Goal: Information Seeking & Learning: Find specific fact

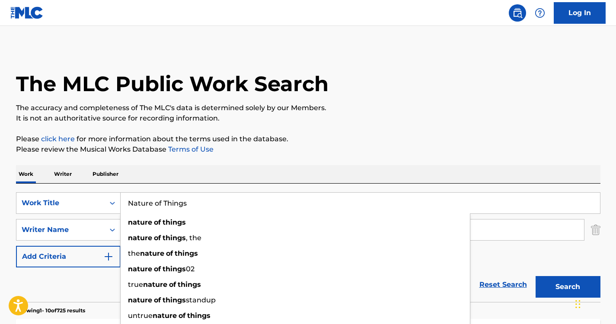
drag, startPoint x: 198, startPoint y: 211, endPoint x: 100, endPoint y: 215, distance: 98.6
click at [100, 215] on div "SearchWithCriteriabb02958d-48f0-441d-a4b8-df9f898dc1a6 Work Title Nature of Thi…" at bounding box center [308, 229] width 584 height 75
click at [288, 181] on div "Work Writer Publisher" at bounding box center [308, 174] width 584 height 18
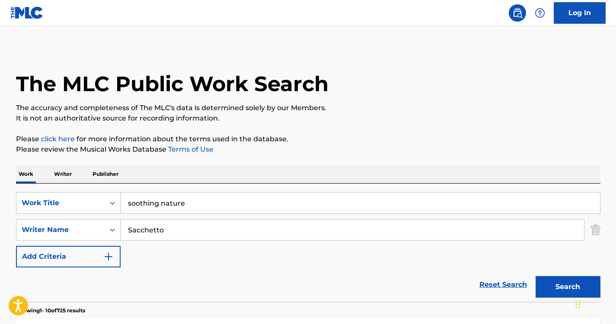
click at [565, 289] on button "Search" at bounding box center [567, 287] width 65 height 22
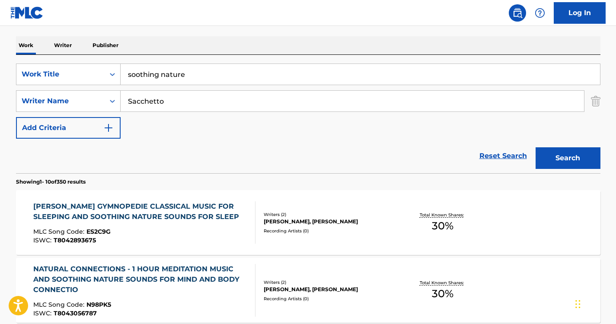
scroll to position [136, 0]
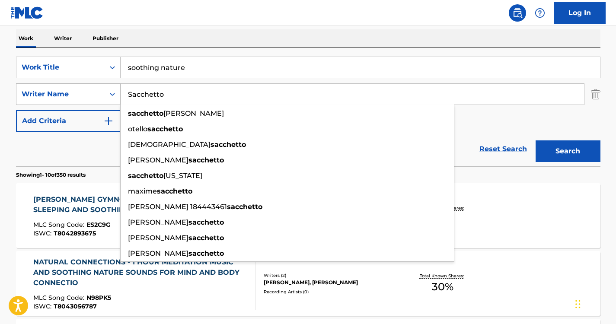
drag, startPoint x: 184, startPoint y: 98, endPoint x: 116, endPoint y: 86, distance: 69.7
click at [116, 86] on div "SearchWithCriteria37ec9652-115a-4146-8ff1-1ff33e5ec8a8 Writer Name [PERSON_NAME…" at bounding box center [308, 94] width 584 height 22
click at [545, 148] on button "Search" at bounding box center [567, 151] width 65 height 22
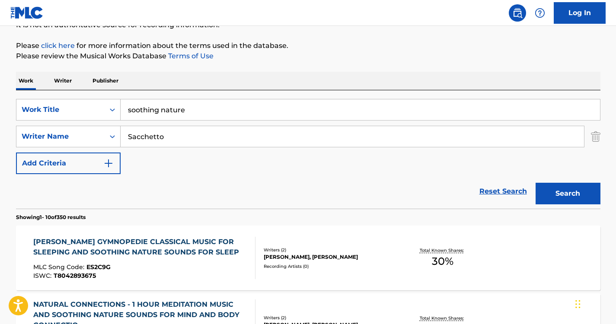
scroll to position [0, 0]
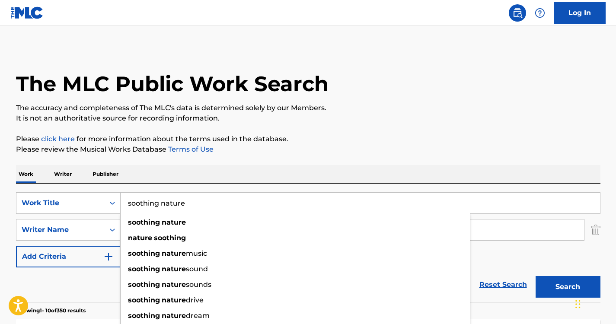
drag, startPoint x: 197, startPoint y: 197, endPoint x: 95, endPoint y: 173, distance: 104.5
paste input "Soothing Sounds of N"
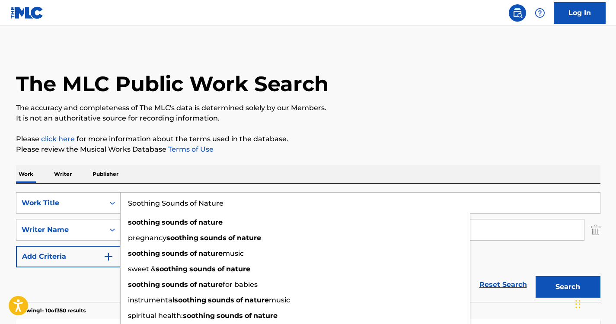
click at [535, 276] on button "Search" at bounding box center [567, 287] width 65 height 22
click at [200, 168] on div "Work Writer Publisher" at bounding box center [308, 174] width 584 height 18
drag, startPoint x: 235, startPoint y: 200, endPoint x: 98, endPoint y: 200, distance: 136.5
click at [98, 200] on div "SearchWithCriteriabb02958d-48f0-441d-a4b8-df9f898dc1a6 Work Title Soothing Soun…" at bounding box center [308, 203] width 584 height 22
paste input "unds of Animals"
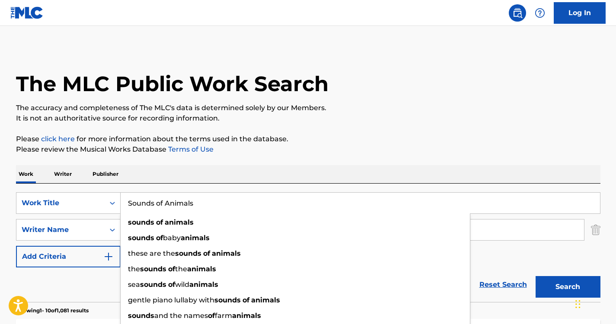
type input "Sounds of Animals"
click at [225, 177] on div "Work Writer Publisher" at bounding box center [308, 174] width 584 height 18
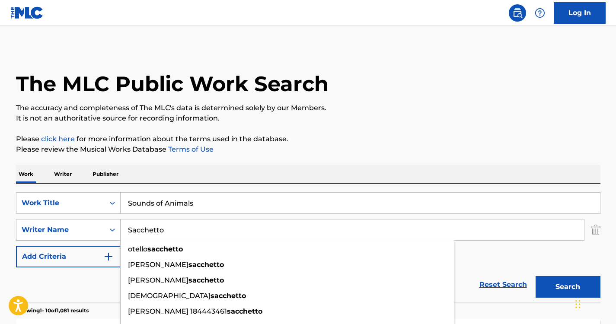
drag, startPoint x: 188, startPoint y: 238, endPoint x: 96, endPoint y: 230, distance: 92.3
click at [96, 230] on div "SearchWithCriteria37ec9652-115a-4146-8ff1-1ff33e5ec8a8 Writer Name [PERSON_NAME…" at bounding box center [308, 230] width 584 height 22
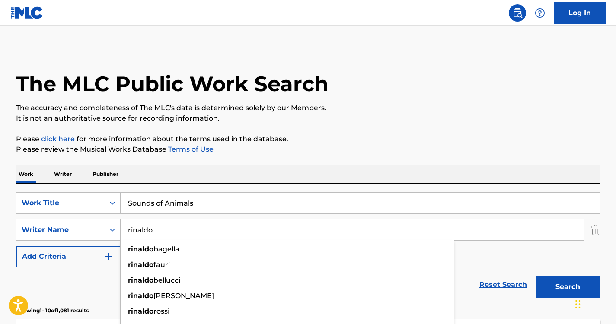
type input "rinaldo"
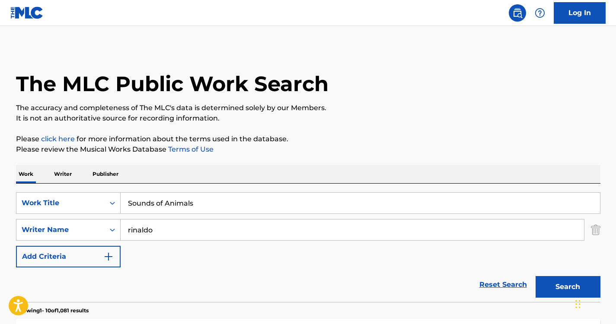
click at [568, 279] on button "Search" at bounding box center [567, 287] width 65 height 22
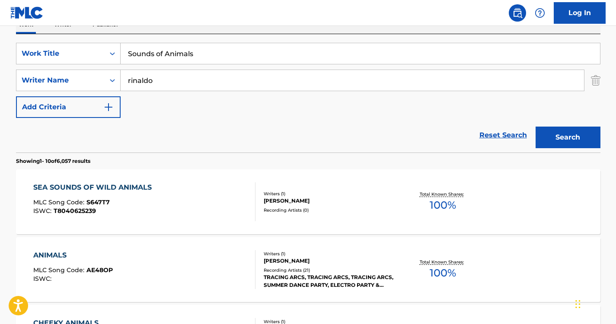
scroll to position [195, 0]
